Goal: Check status: Check status

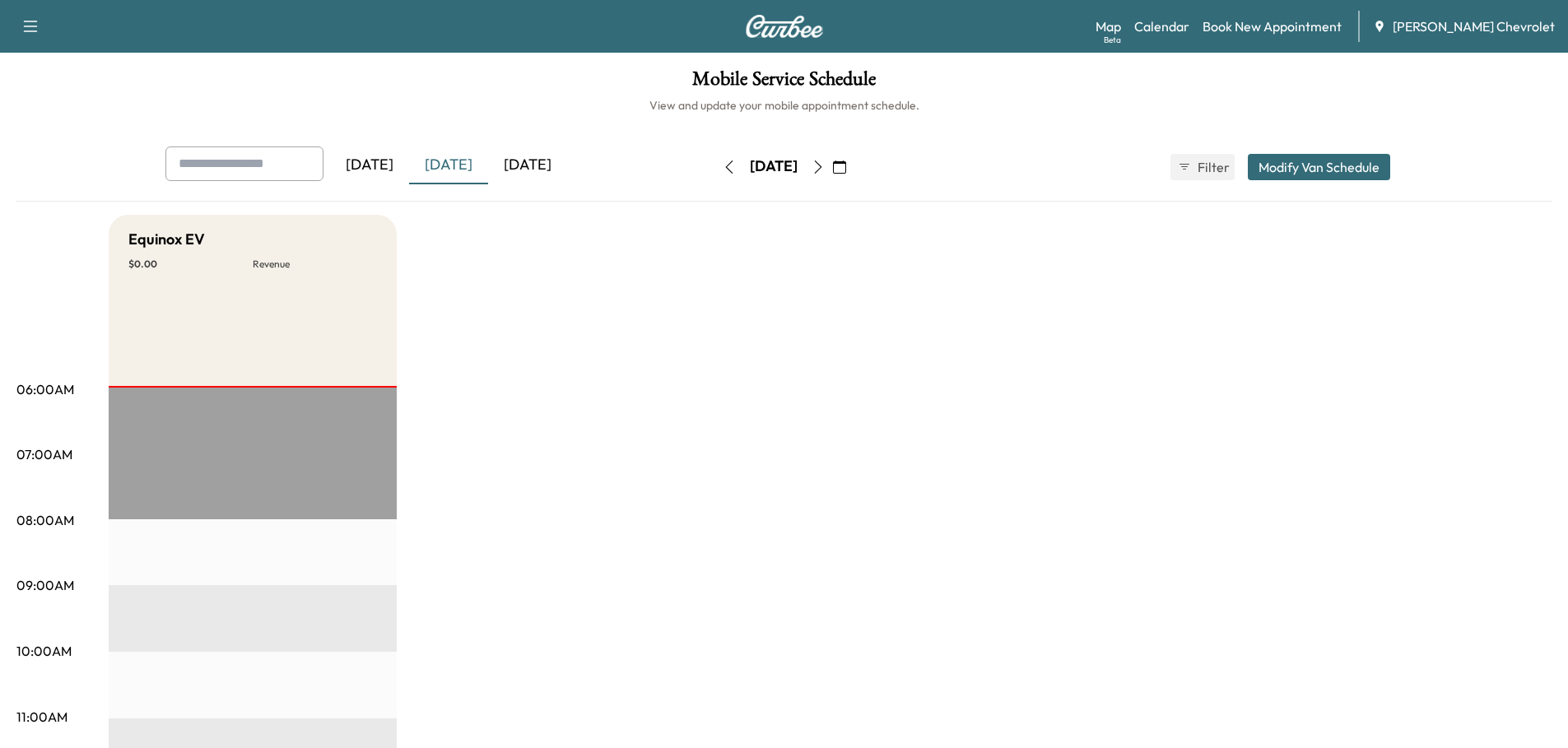
click at [853, 167] on button "button" at bounding box center [839, 167] width 28 height 26
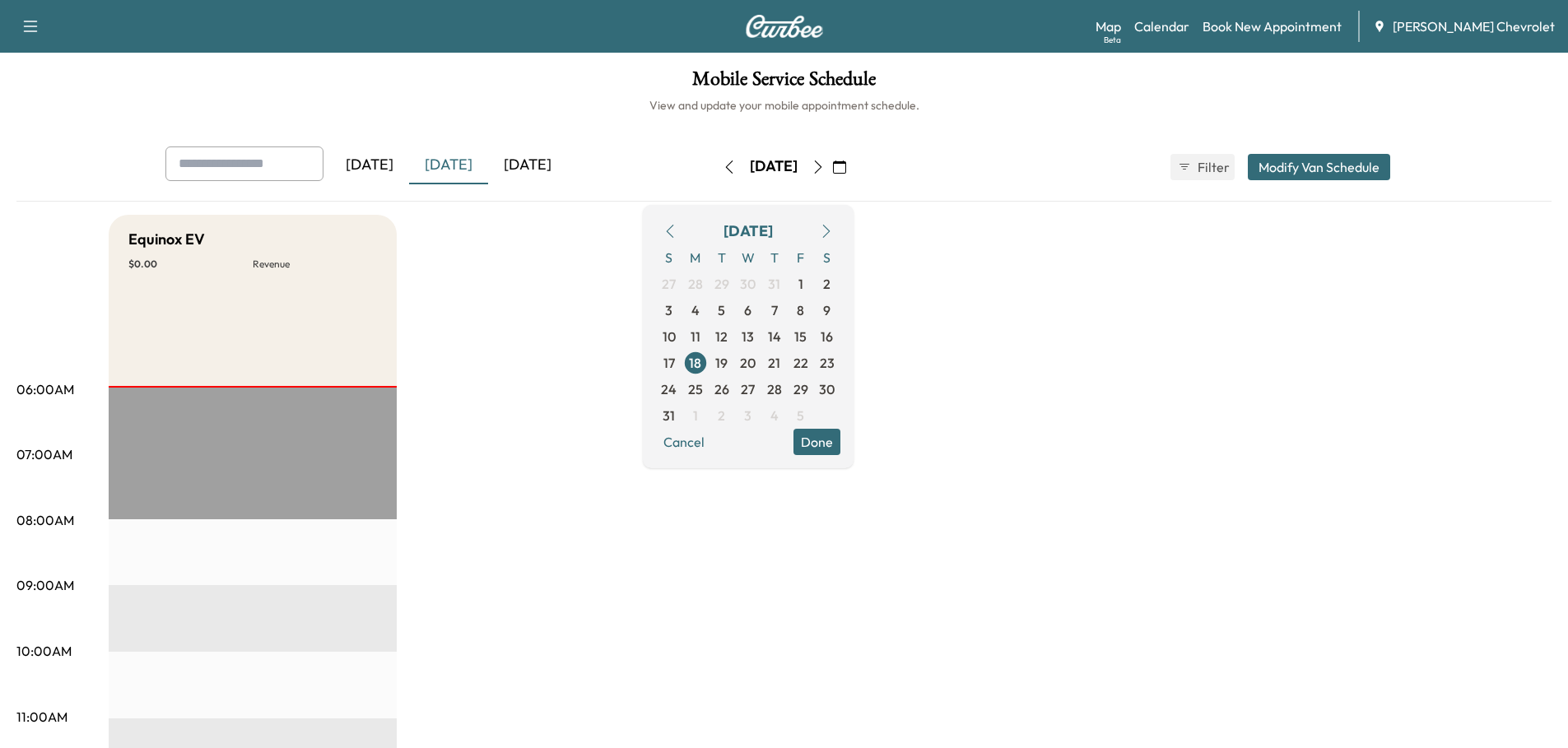
click at [729, 394] on span "26" at bounding box center [721, 389] width 15 height 19
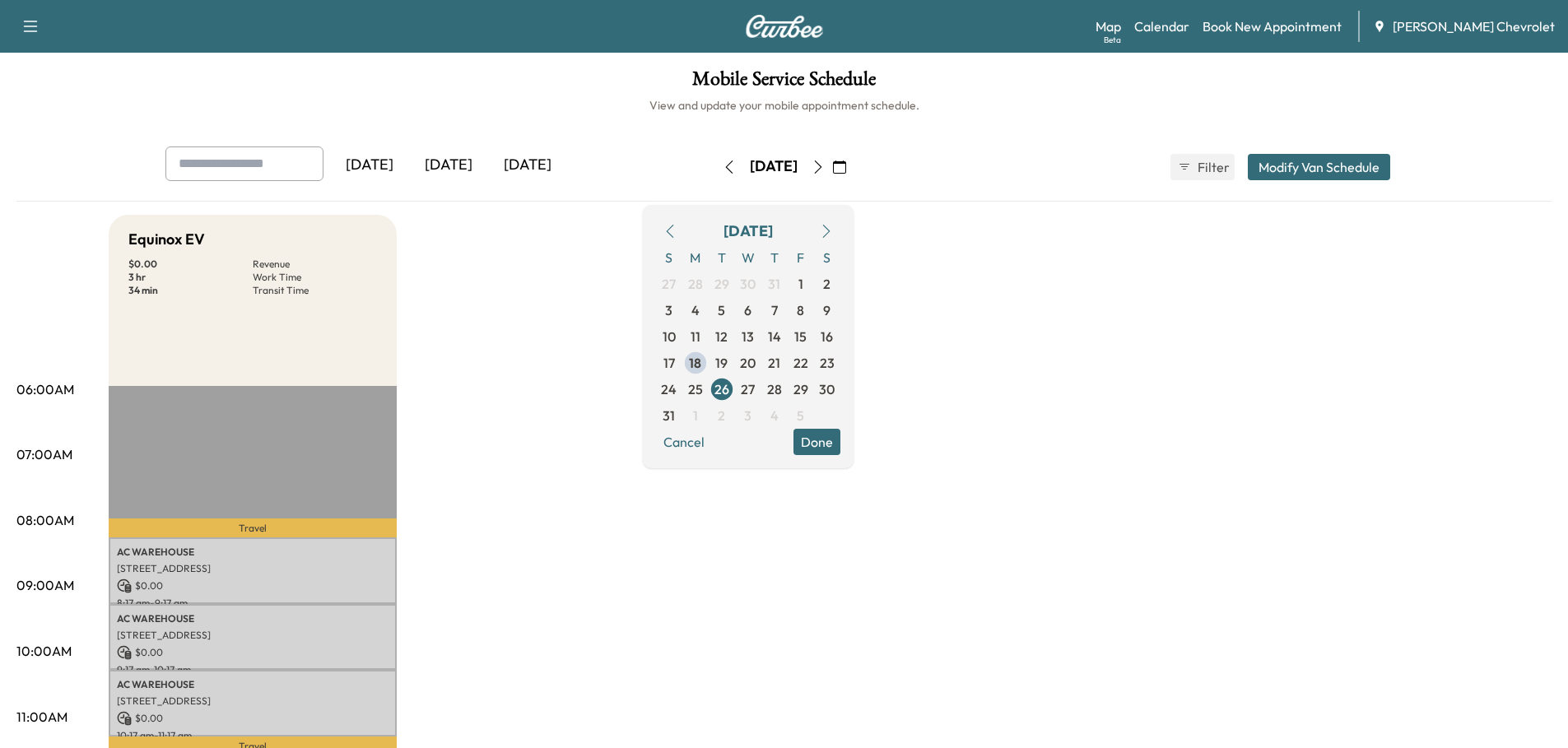
click at [840, 438] on button "Done" at bounding box center [816, 441] width 47 height 26
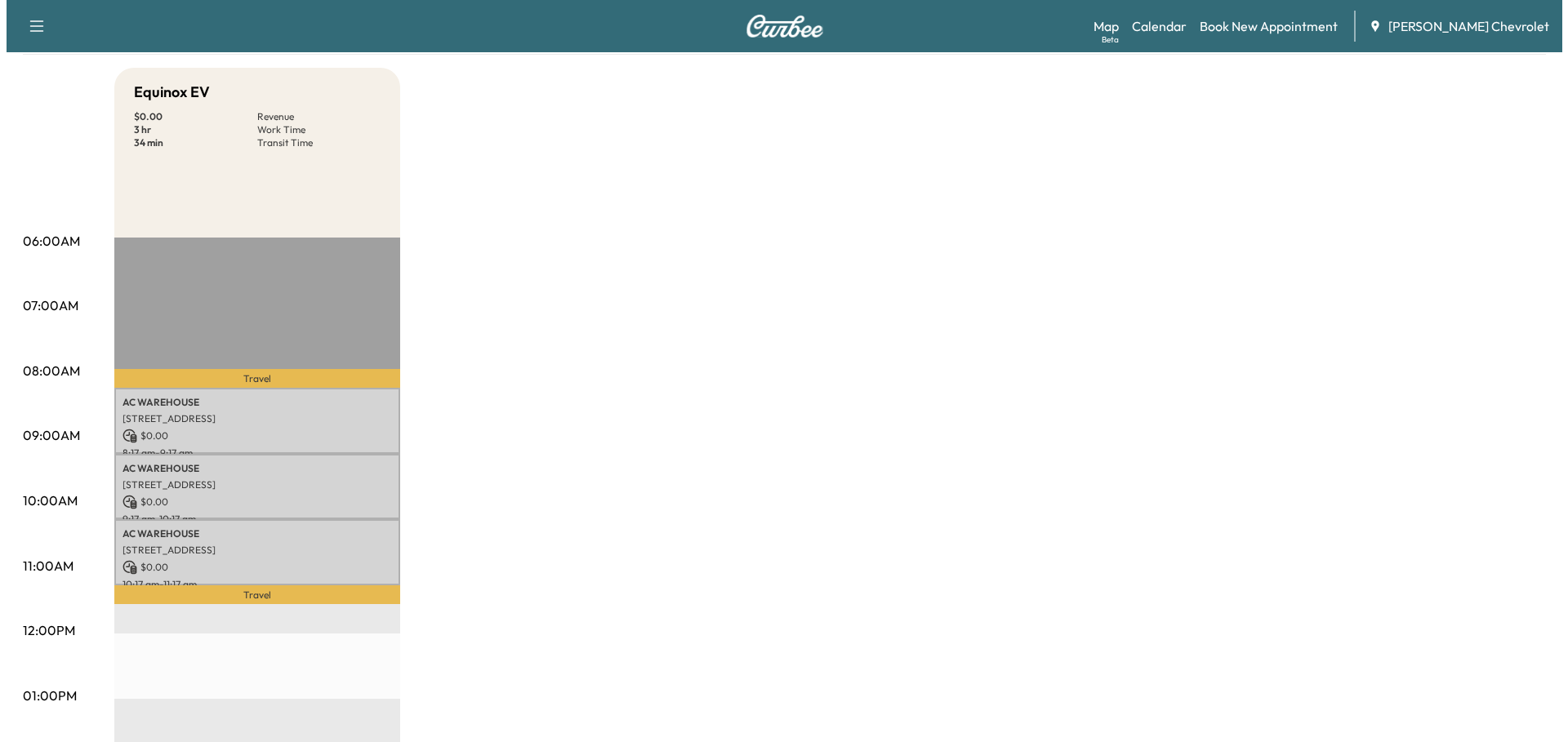
scroll to position [164, 0]
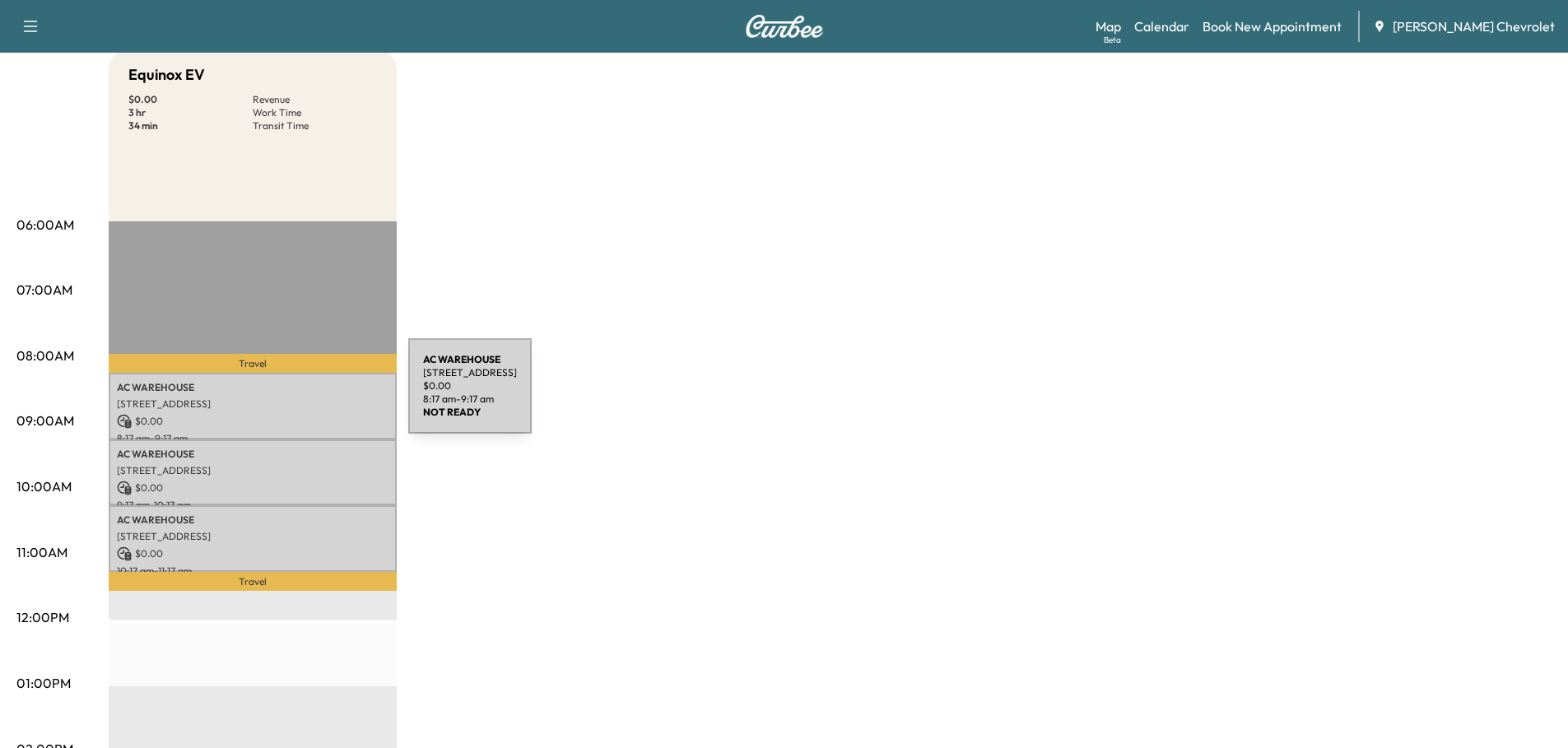
click at [285, 398] on p "[STREET_ADDRESS]" at bounding box center [253, 405] width 272 height 14
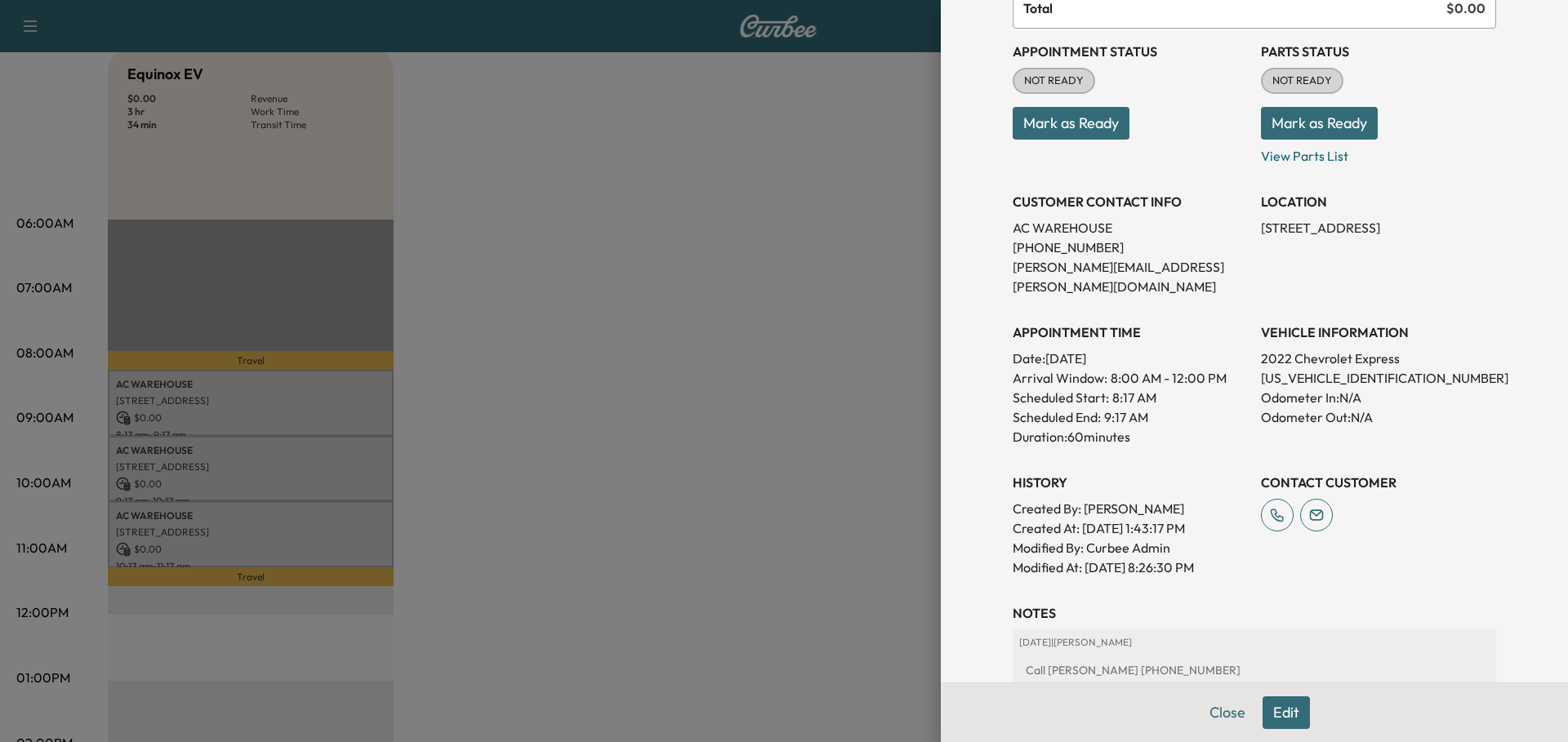
click at [1212, 709] on button "Close" at bounding box center [1227, 713] width 57 height 33
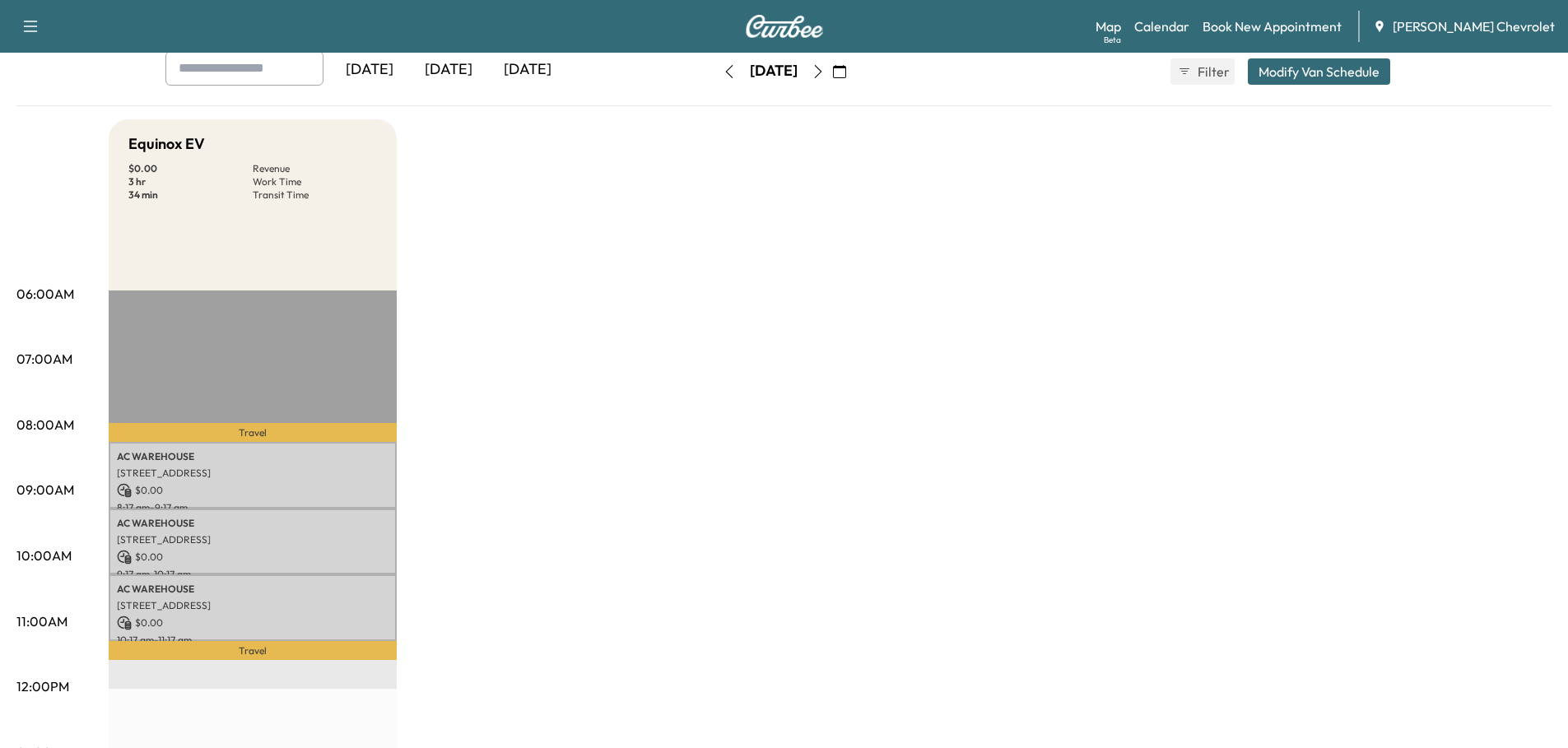
scroll to position [0, 0]
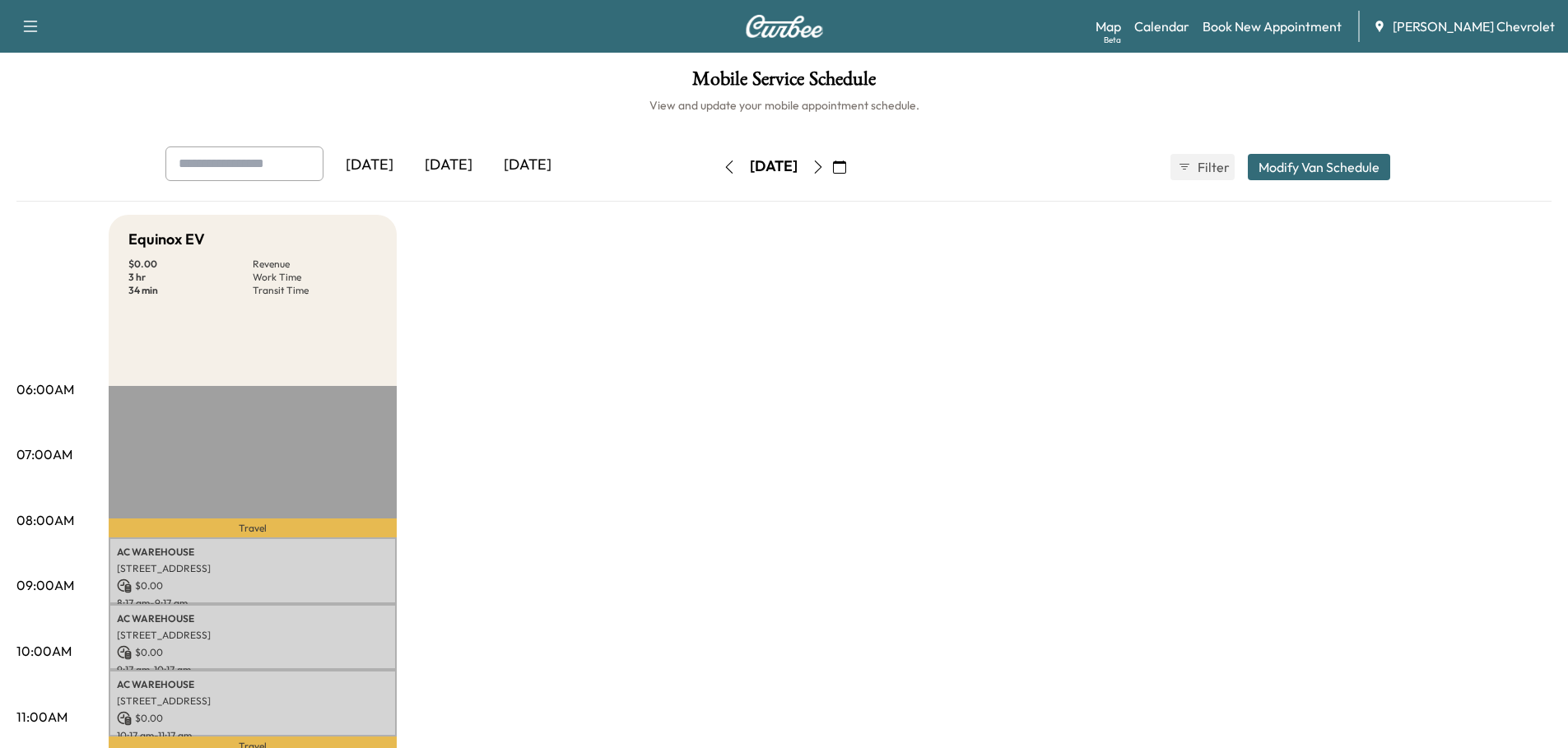
click at [846, 164] on icon "button" at bounding box center [840, 167] width 14 height 14
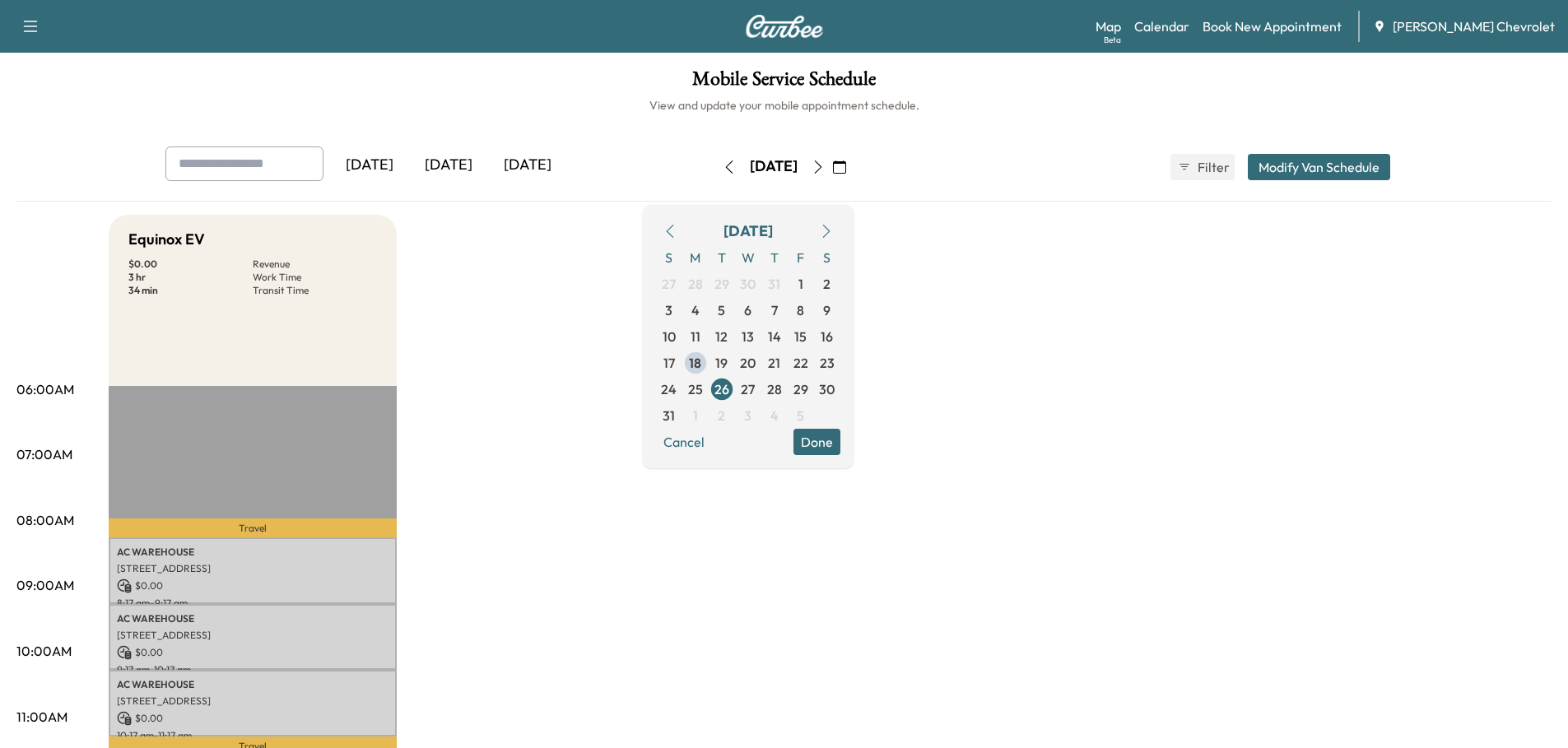
click at [727, 362] on span "19" at bounding box center [720, 363] width 13 height 19
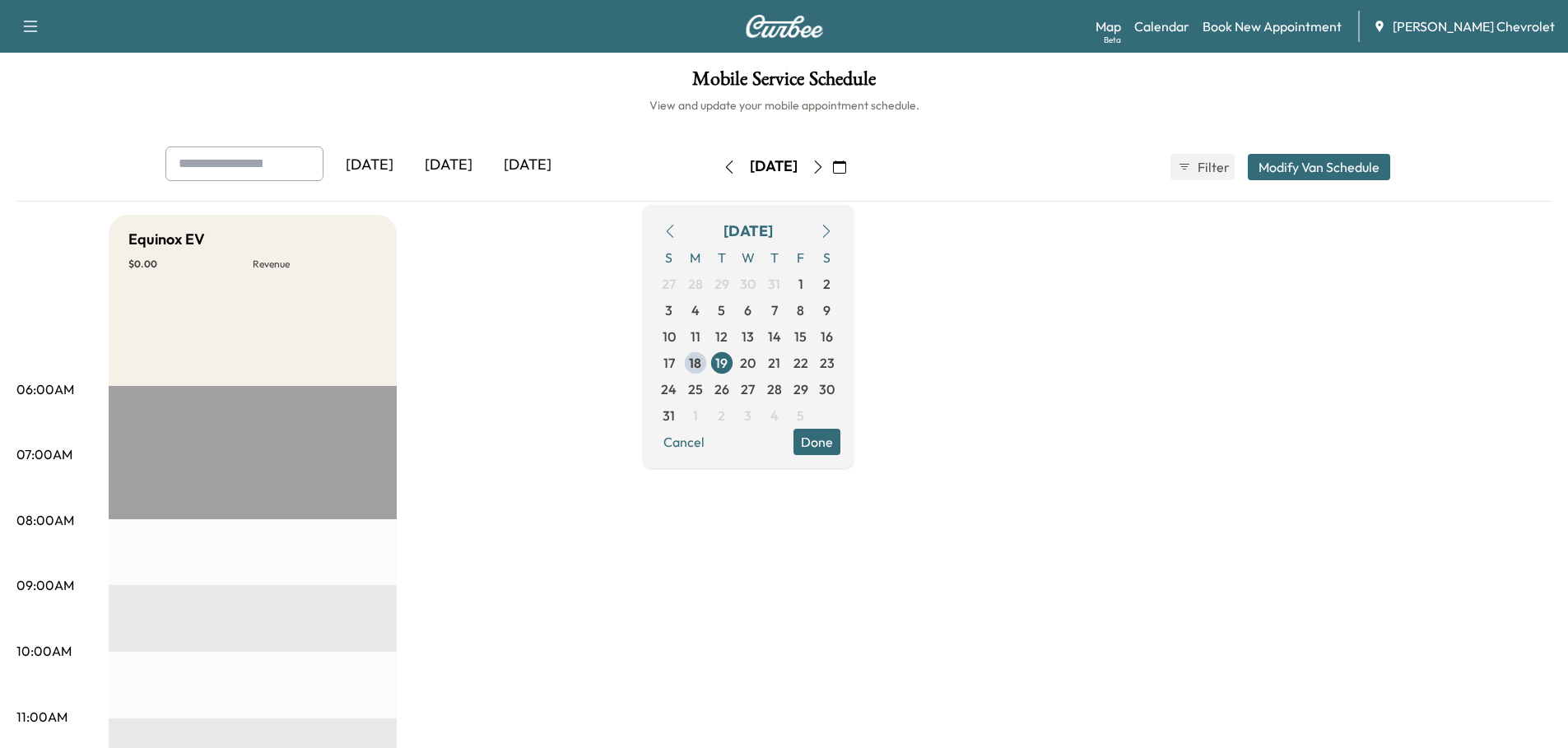
click at [729, 390] on span "26" at bounding box center [721, 389] width 15 height 19
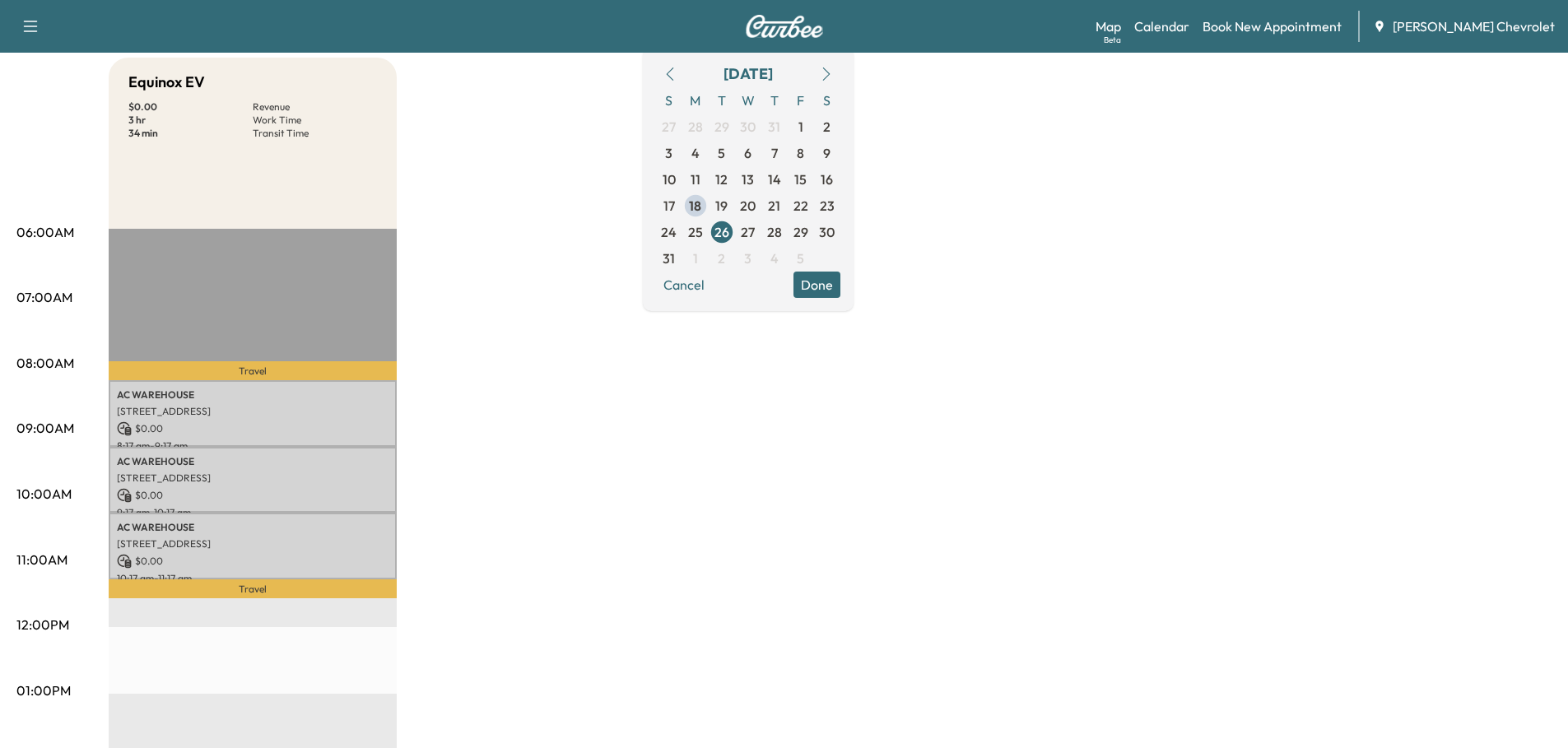
scroll to position [247, 0]
